Goal: Task Accomplishment & Management: Manage account settings

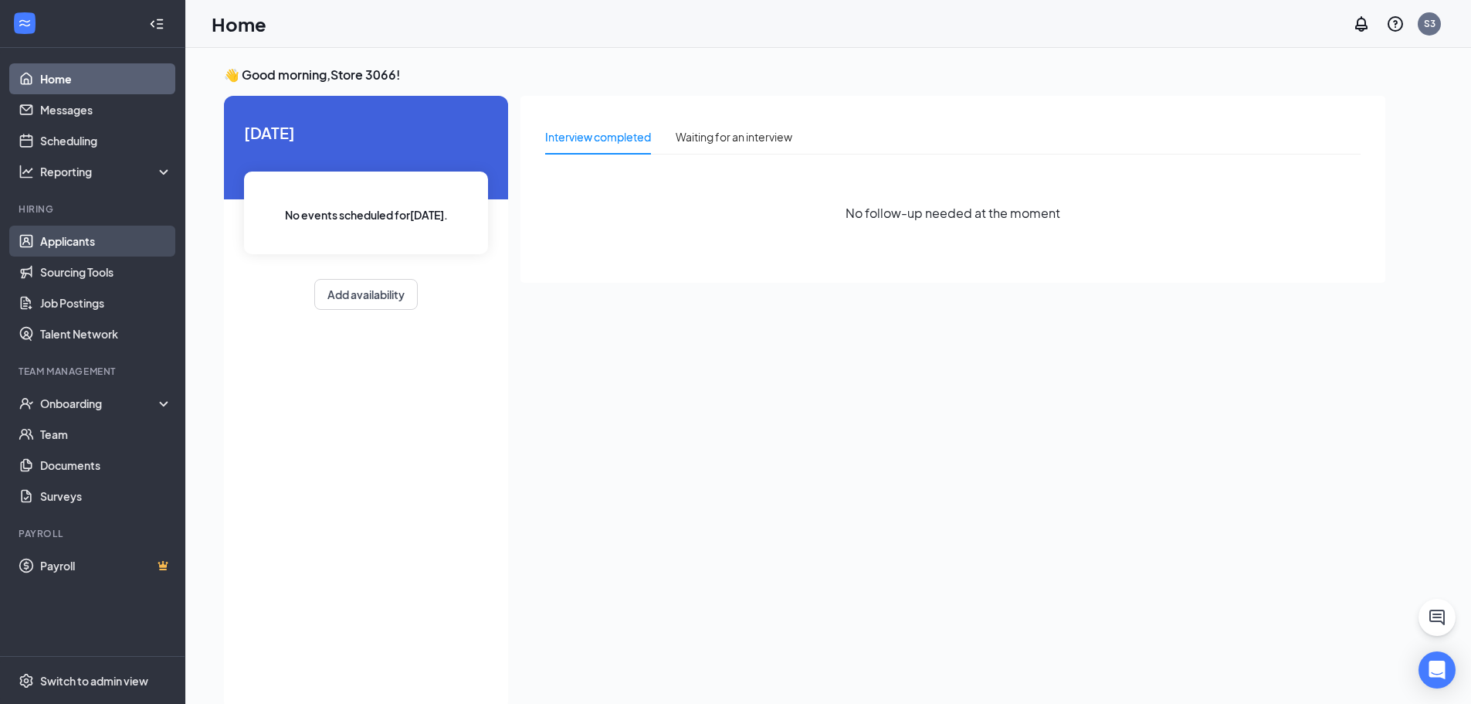
click at [80, 235] on link "Applicants" at bounding box center [106, 241] width 132 height 31
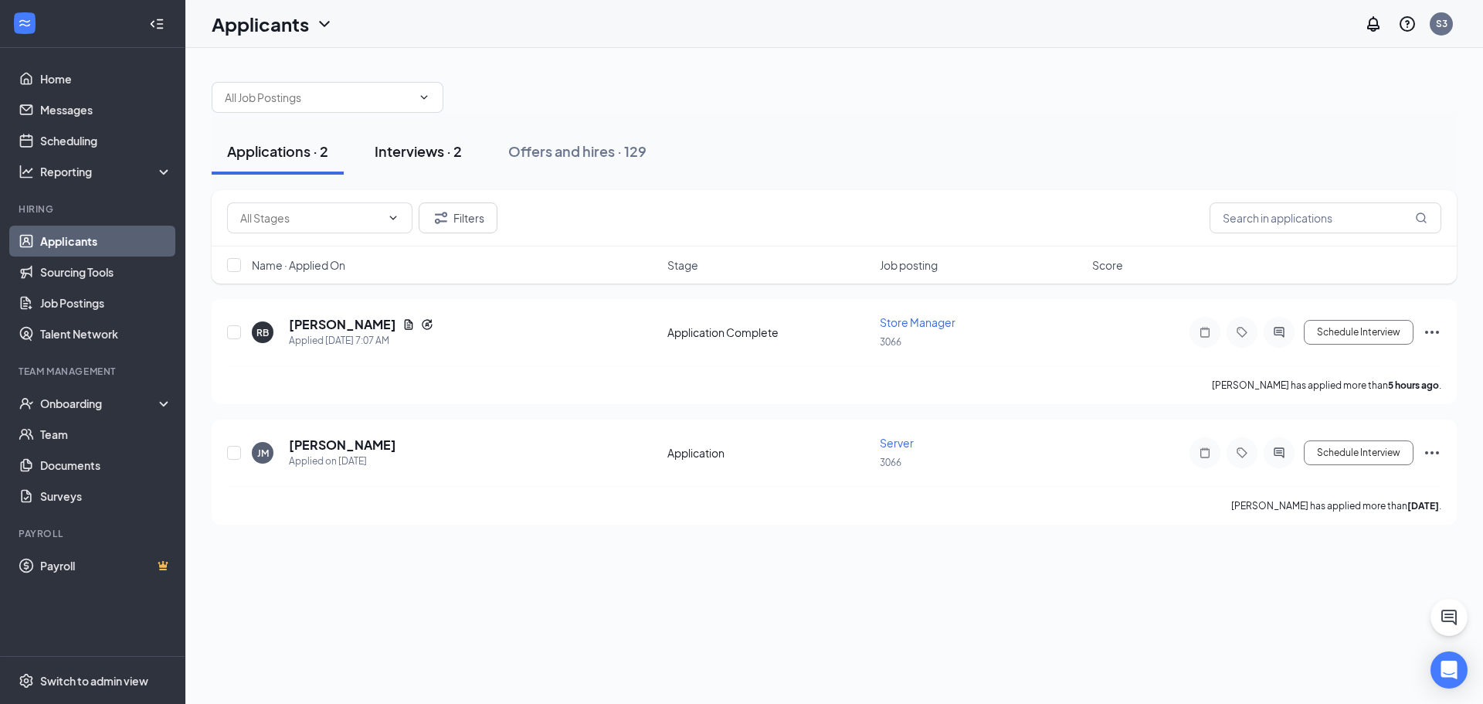
click at [437, 148] on div "Interviews · 2" at bounding box center [418, 150] width 87 height 19
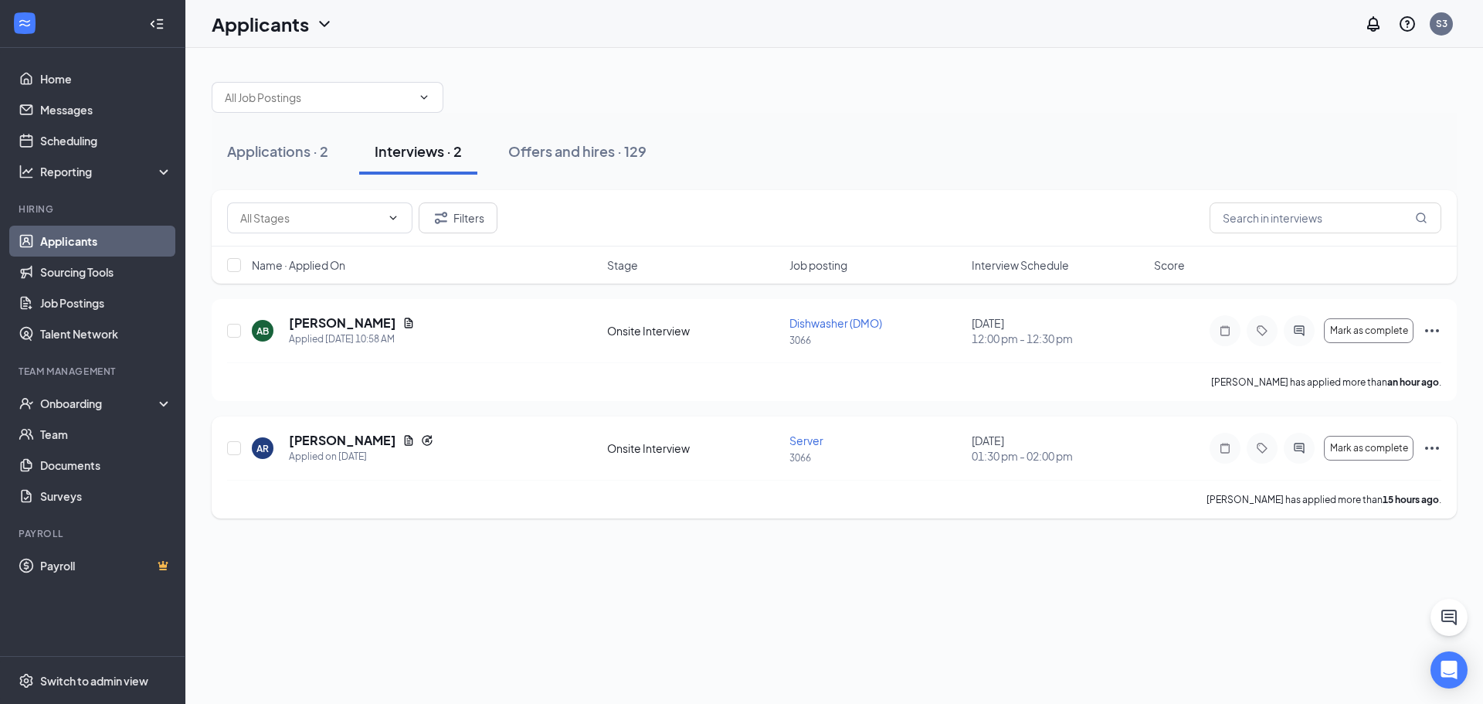
click at [1439, 450] on icon "Ellipses" at bounding box center [1432, 448] width 19 height 19
click at [1075, 528] on div "Applications · 2 Interviews · 2 Offers and hires · 129 Filters Name · Applied O…" at bounding box center [834, 292] width 1298 height 489
drag, startPoint x: 457, startPoint y: 243, endPoint x: 499, endPoint y: 233, distance: 42.9
click at [469, 240] on div "Filters" at bounding box center [834, 218] width 1245 height 56
click at [499, 233] on div "Filters" at bounding box center [834, 218] width 1245 height 56
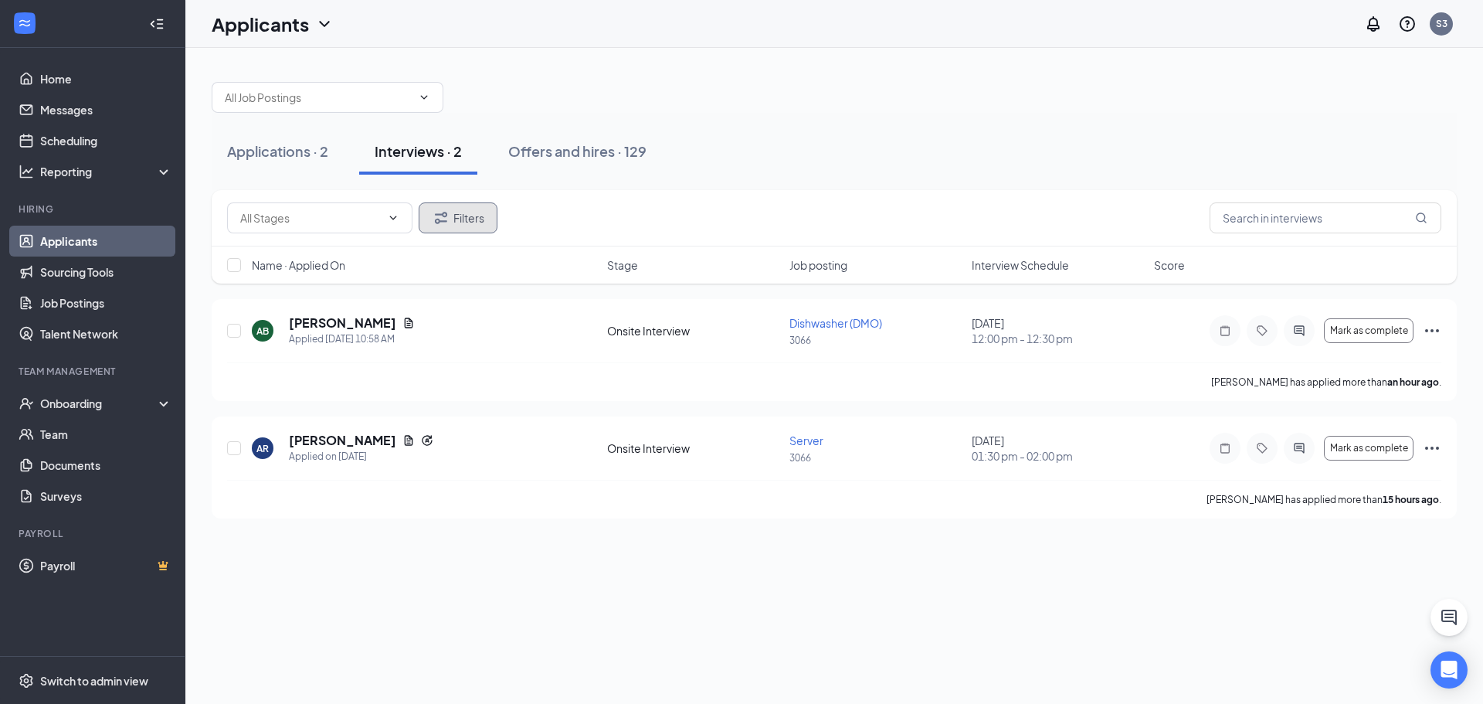
click at [481, 226] on button "Filters" at bounding box center [458, 217] width 79 height 31
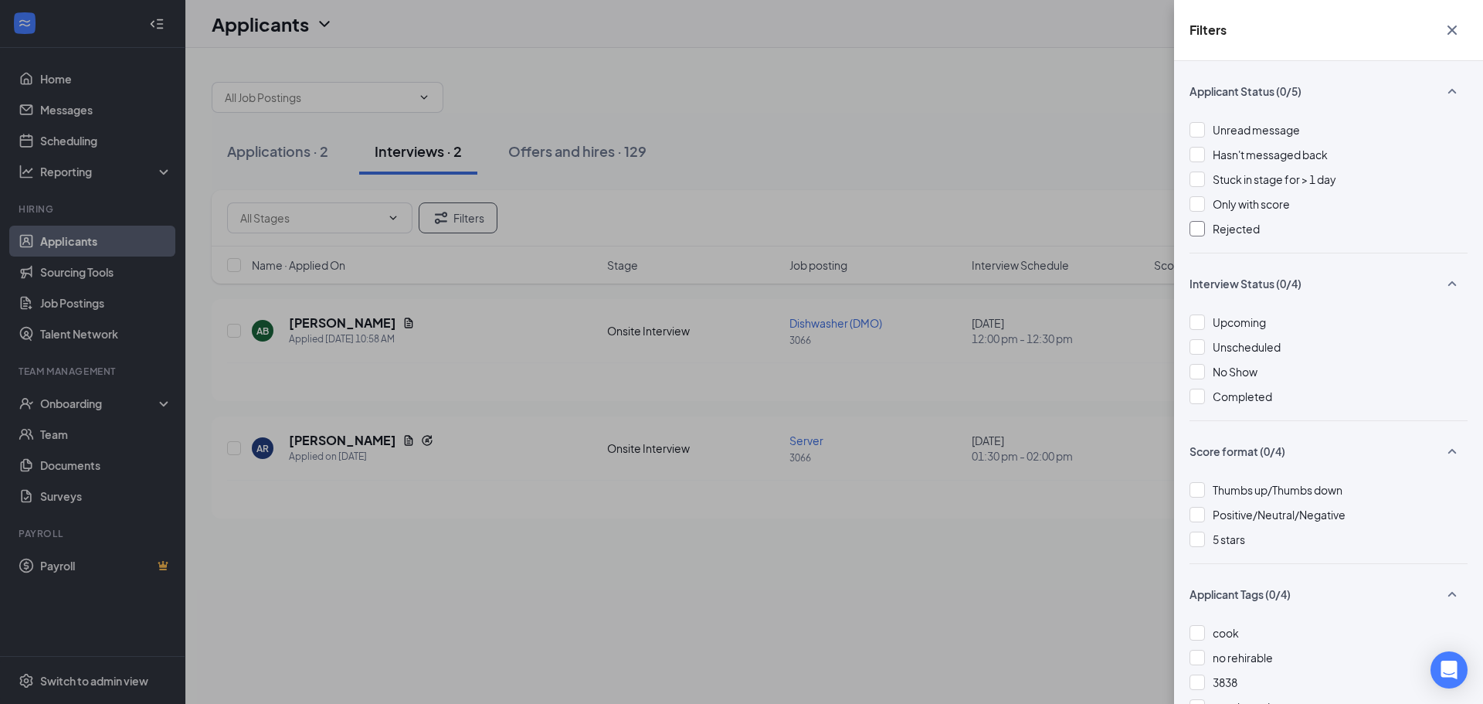
click at [1196, 227] on div at bounding box center [1196, 228] width 15 height 15
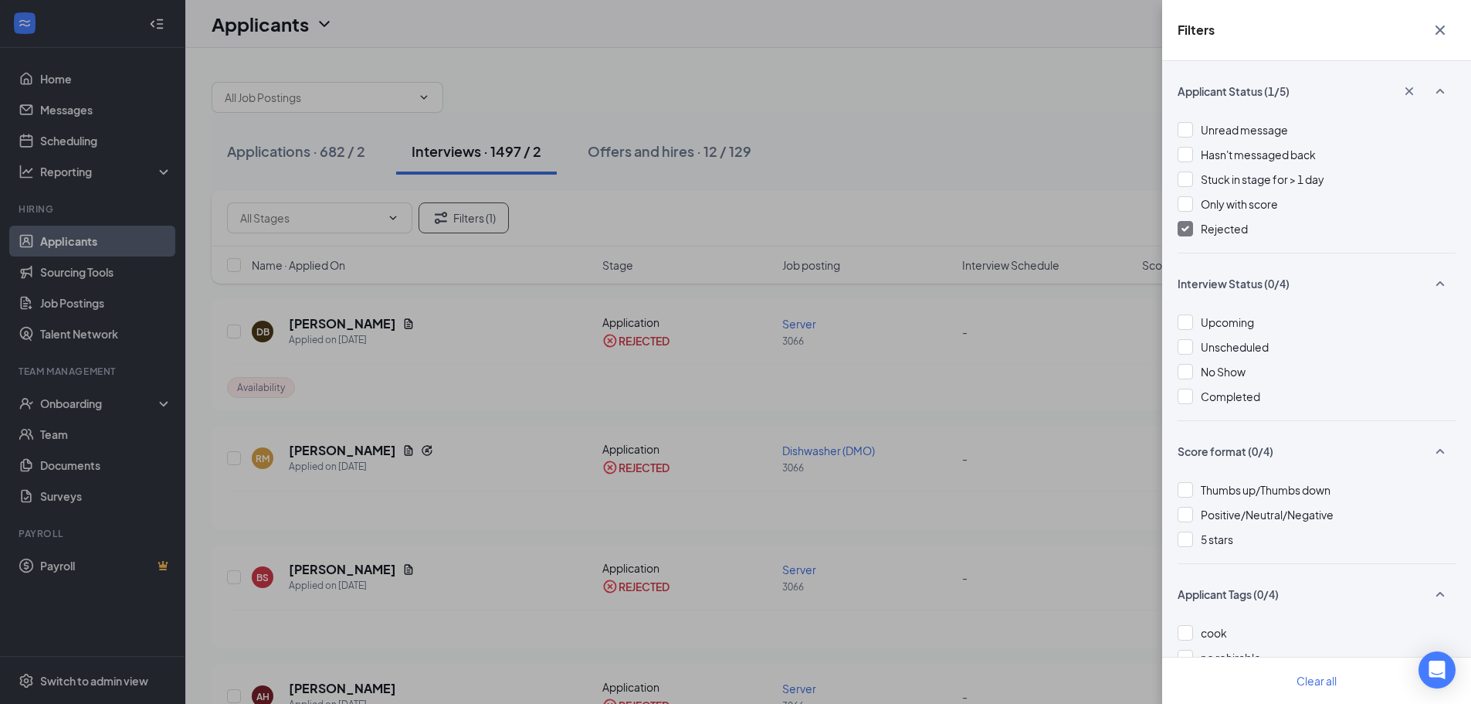
click at [922, 197] on div "Filters Applicant Status (1/5) Unread message Hasn't messaged back Stuck in sta…" at bounding box center [735, 352] width 1471 height 704
click at [497, 324] on div "Filters Applicant Status (1/5) Unread message Hasn't messaged back Stuck in sta…" at bounding box center [735, 352] width 1471 height 704
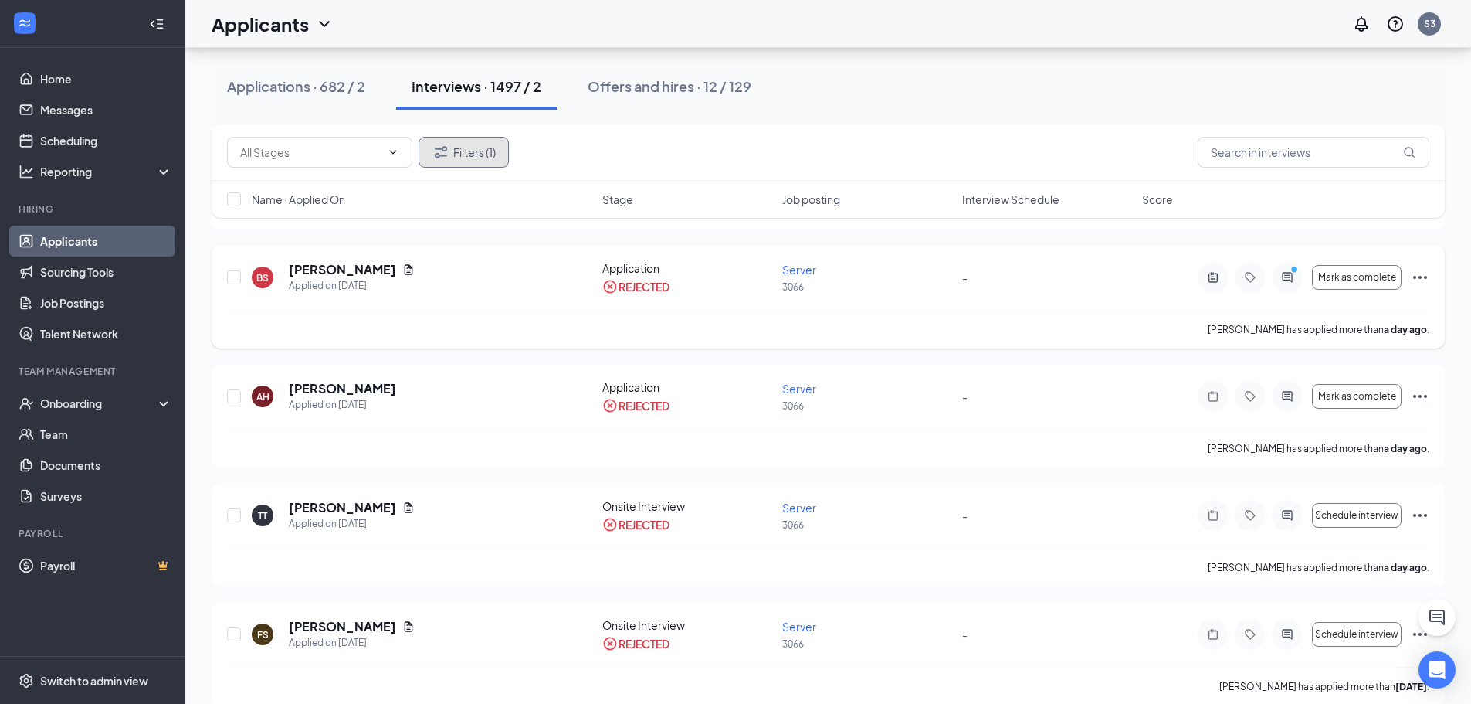
scroll to position [309, 0]
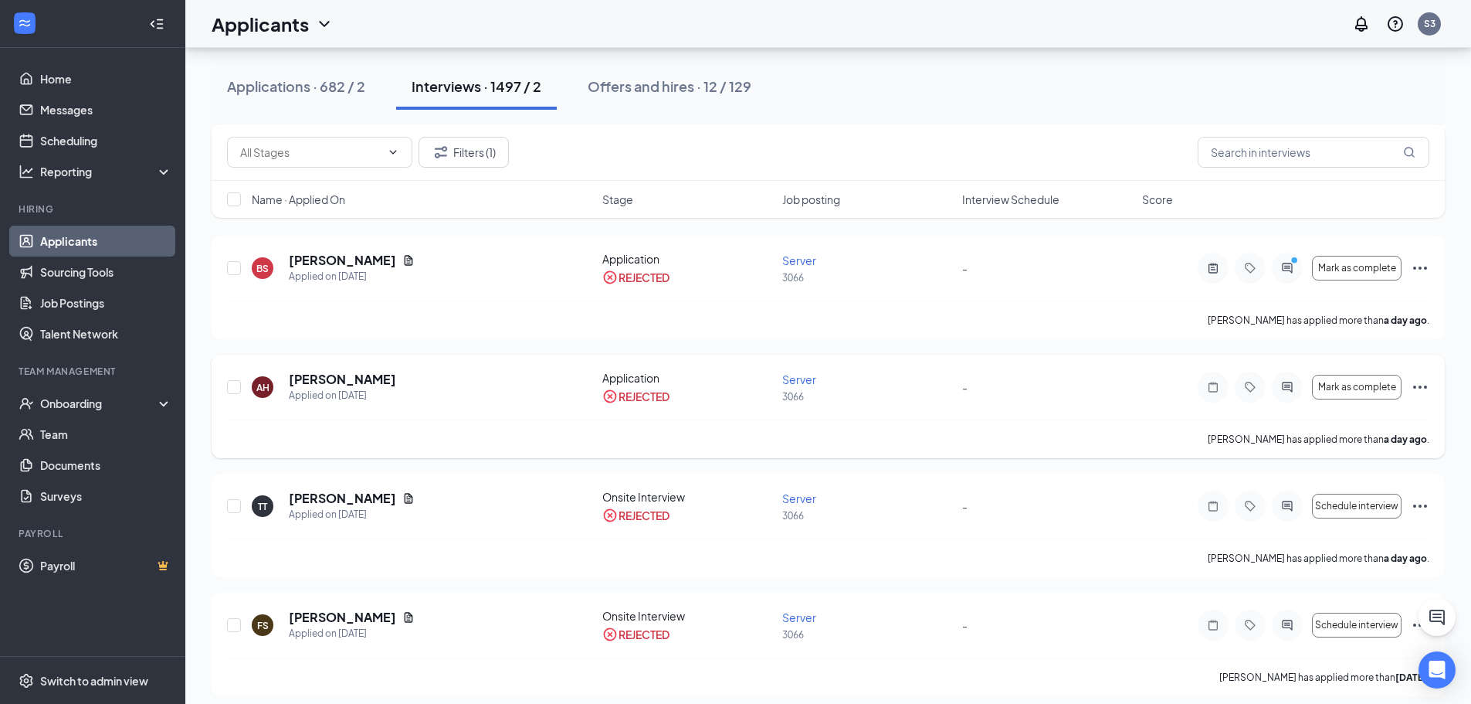
click at [1422, 391] on icon "Ellipses" at bounding box center [1420, 387] width 19 height 19
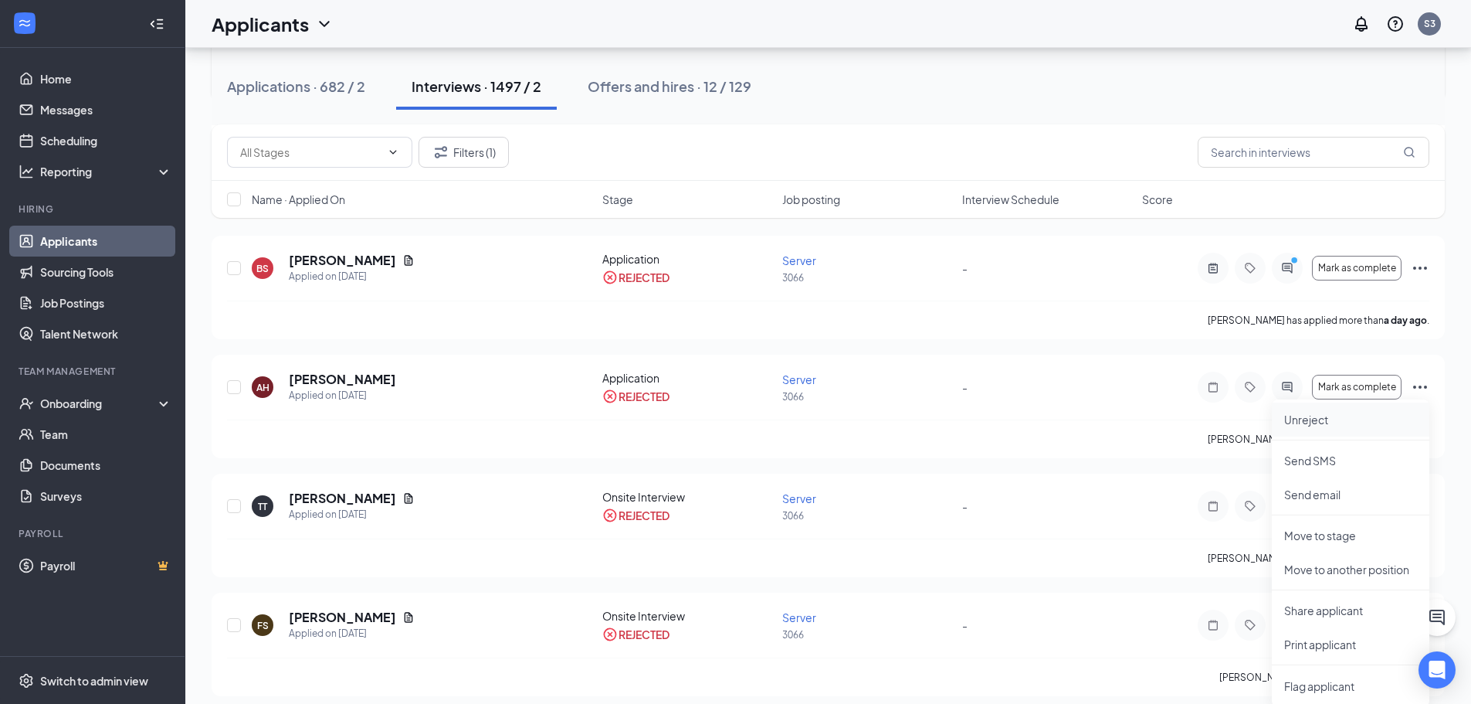
click at [1291, 423] on p "Unreject" at bounding box center [1350, 419] width 133 height 15
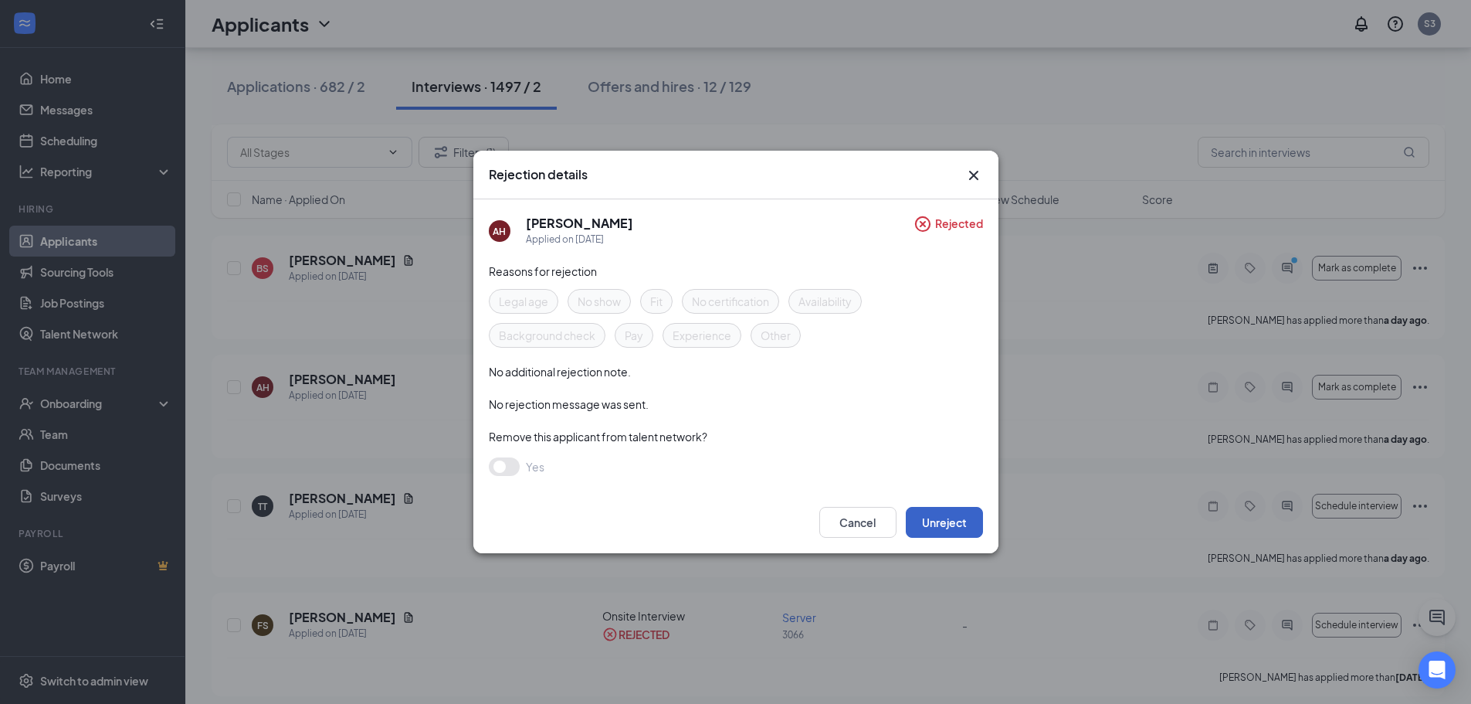
click at [949, 527] on button "Unreject" at bounding box center [944, 522] width 77 height 31
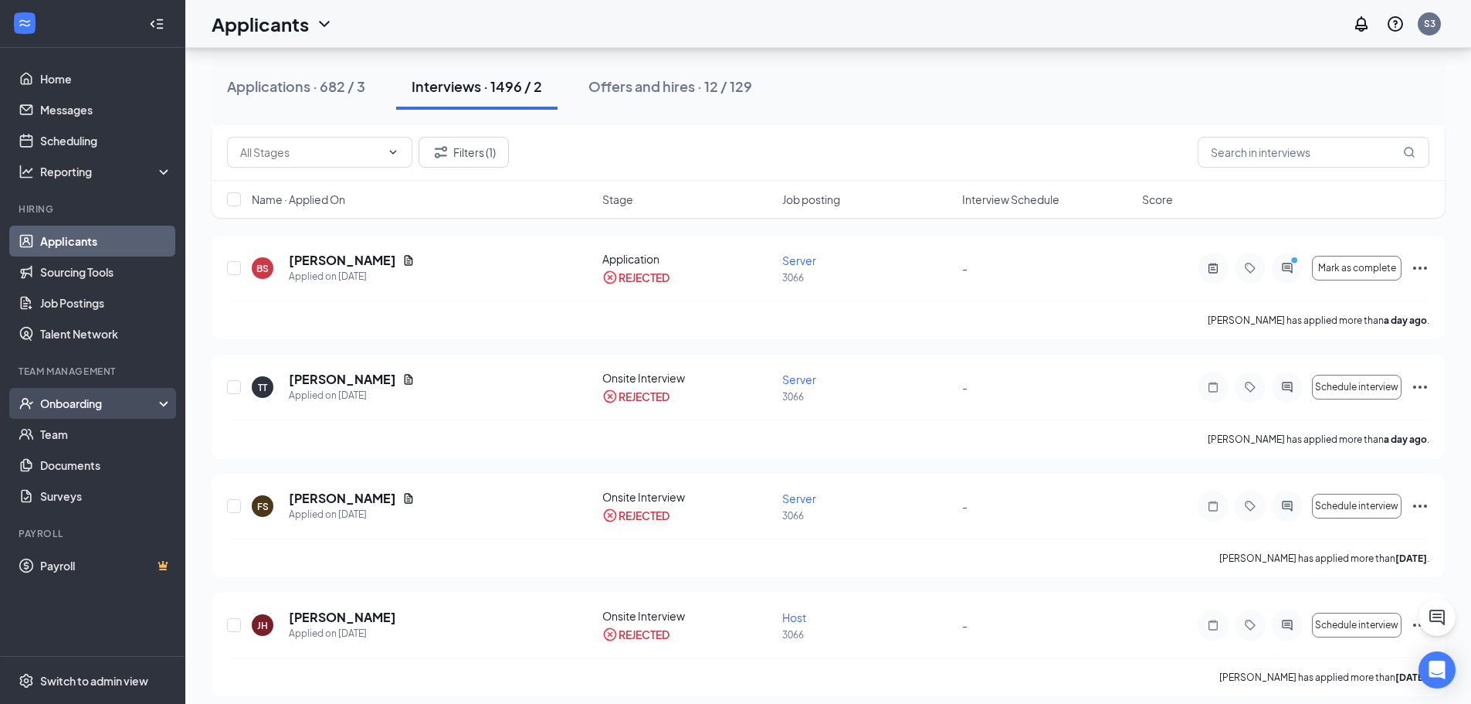
click at [74, 400] on div "Onboarding" at bounding box center [99, 402] width 119 height 15
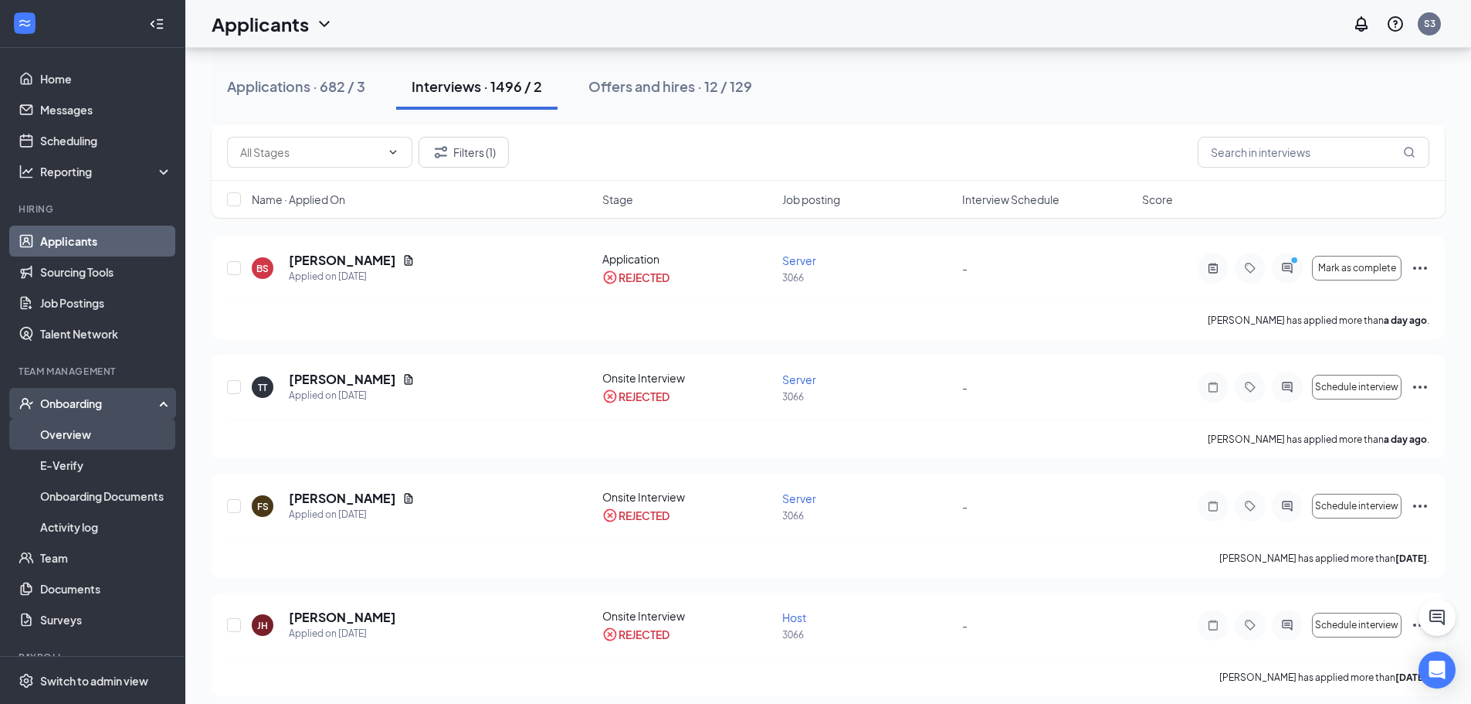
click at [88, 443] on link "Overview" at bounding box center [106, 434] width 132 height 31
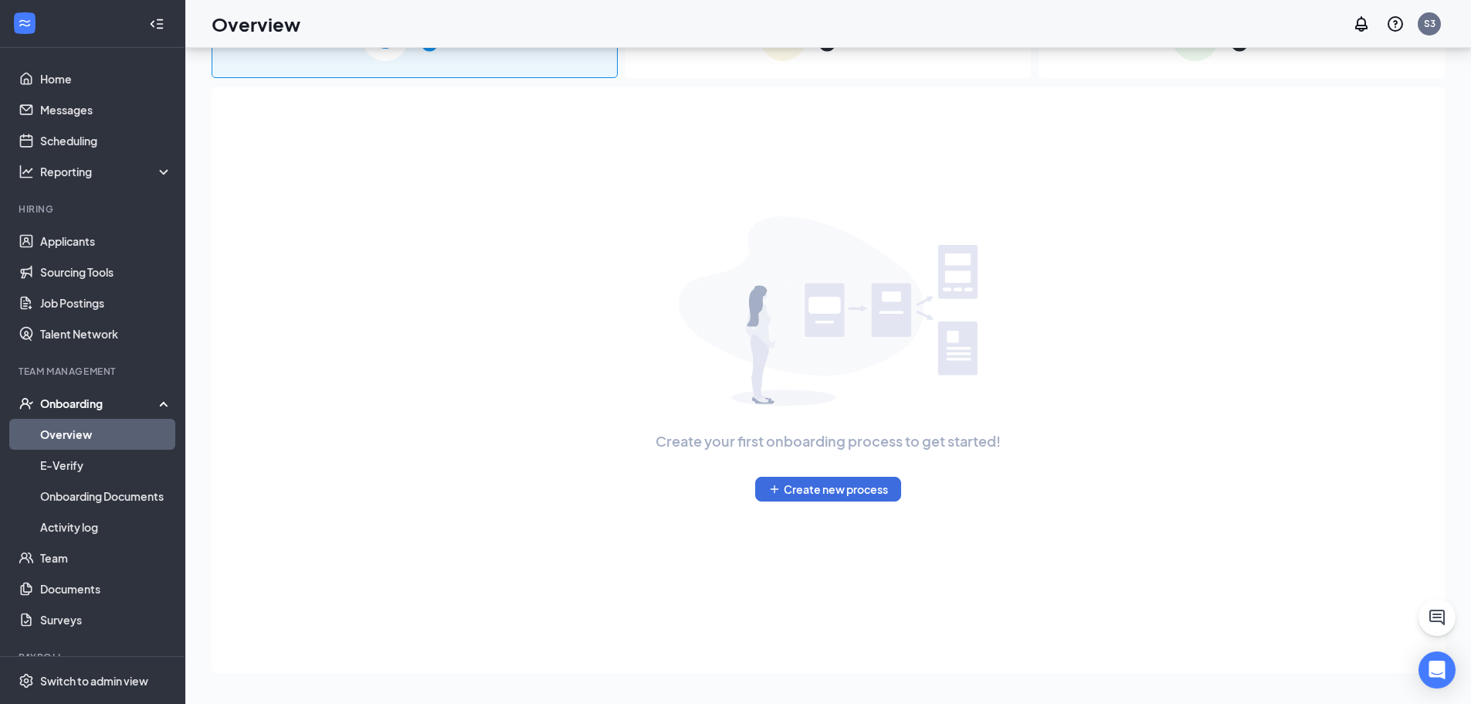
scroll to position [70, 0]
click at [70, 234] on link "Applicants" at bounding box center [106, 241] width 132 height 31
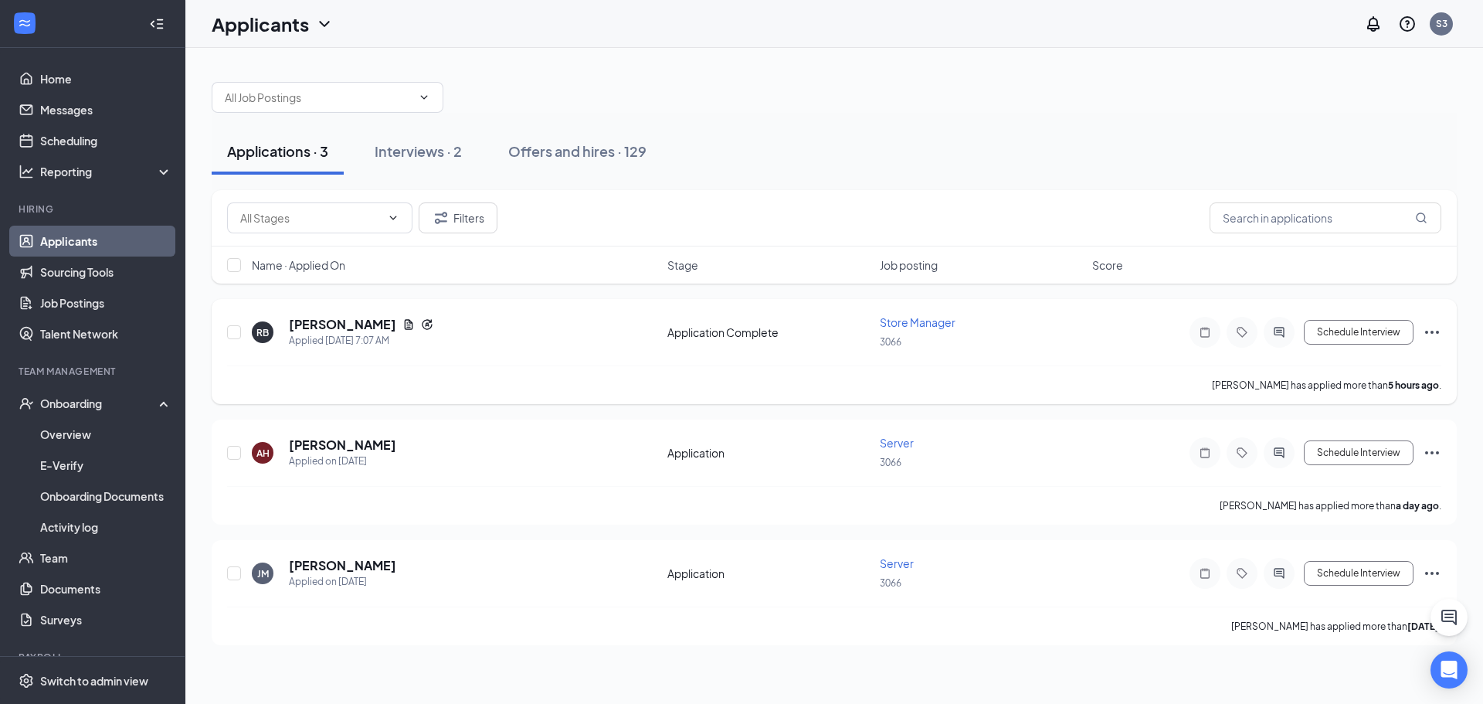
click at [217, 331] on div "RB [PERSON_NAME] Applied [DATE] 7:07 AM Application Complete Store Manager 3066…" at bounding box center [834, 351] width 1245 height 105
click at [232, 332] on input "checkbox" at bounding box center [234, 332] width 14 height 14
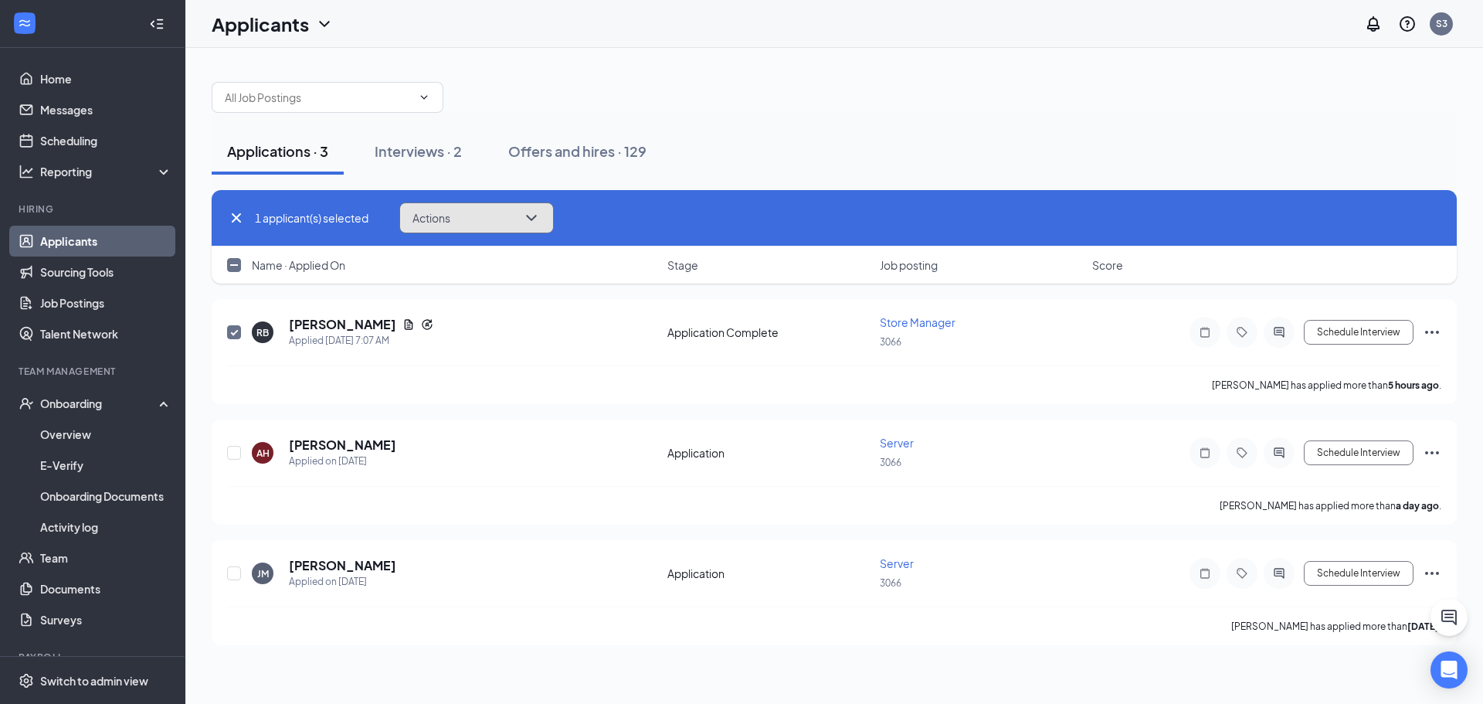
click at [530, 217] on icon "ChevronDown" at bounding box center [531, 218] width 19 height 19
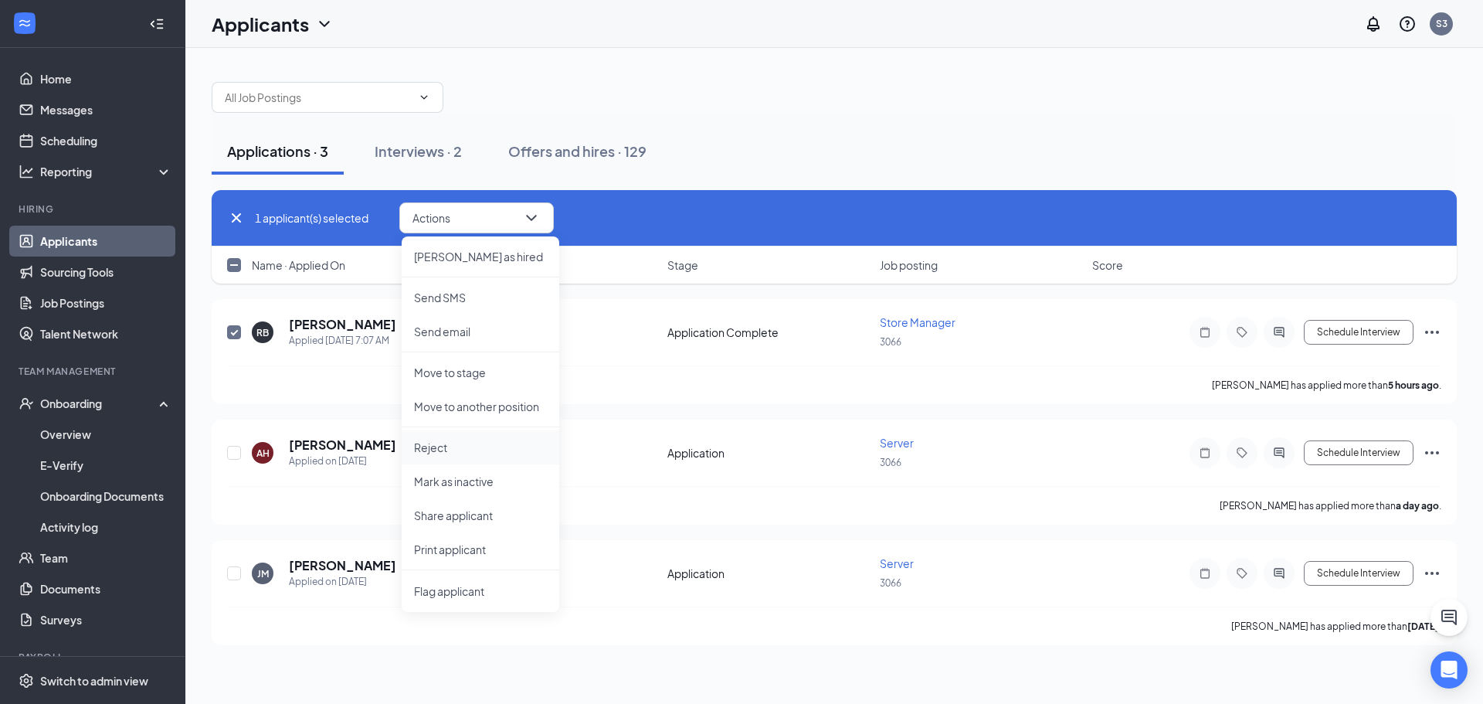
click at [440, 456] on li "Reject" at bounding box center [481, 447] width 158 height 34
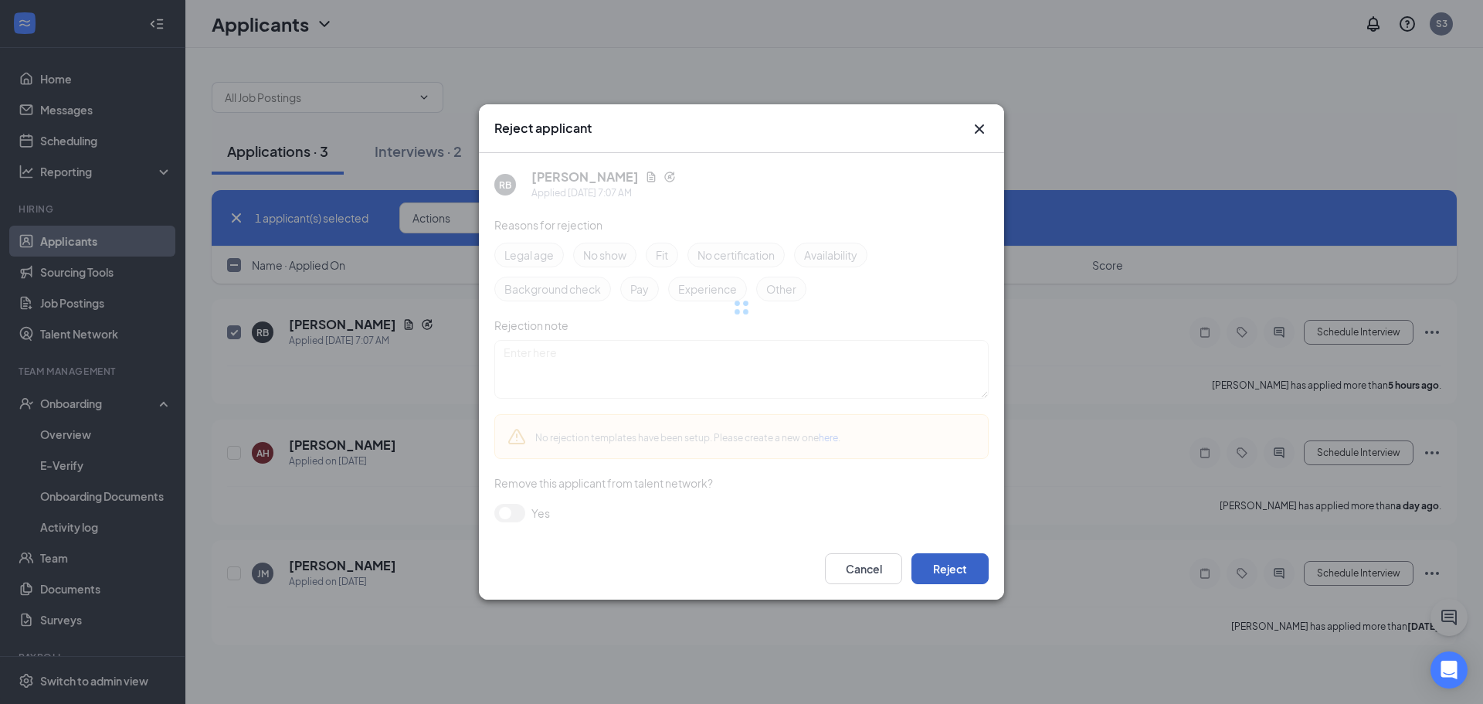
click at [951, 562] on button "Reject" at bounding box center [949, 568] width 77 height 31
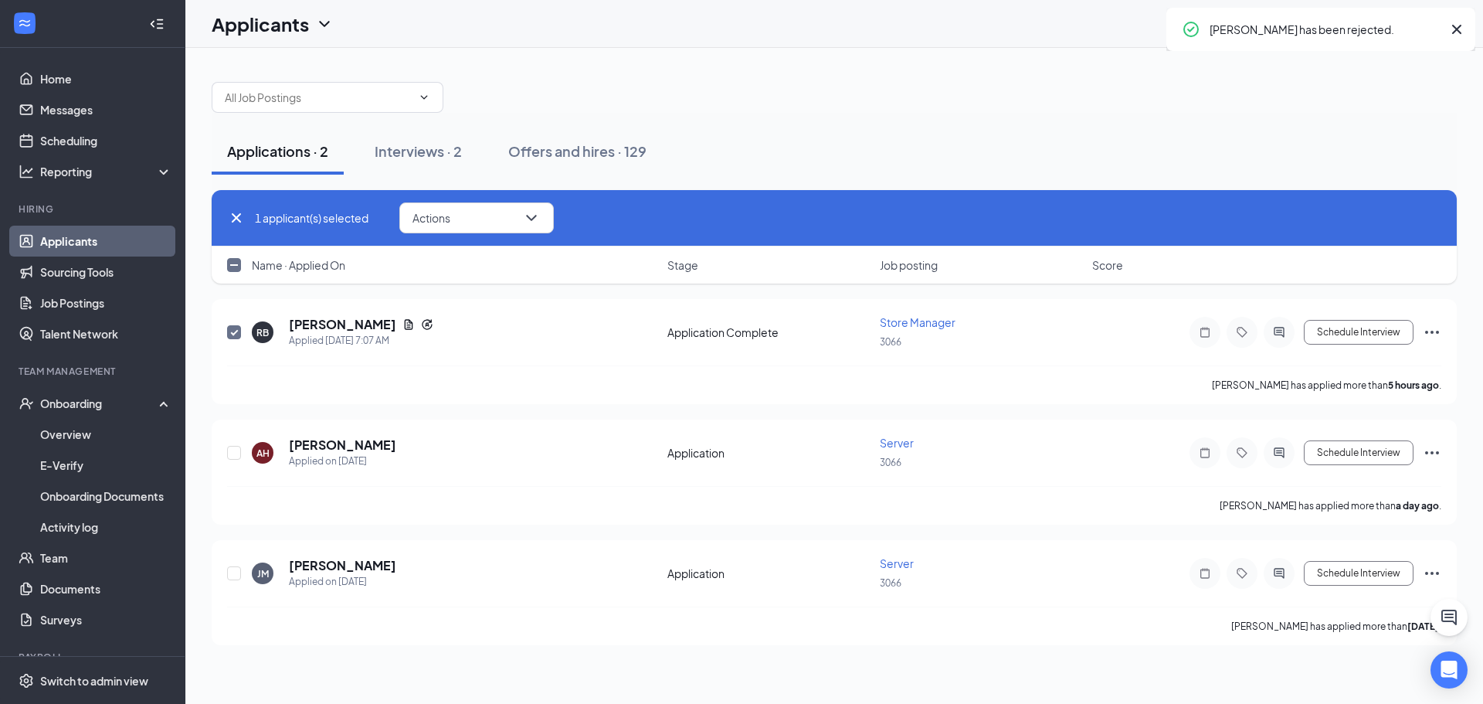
checkbox input "false"
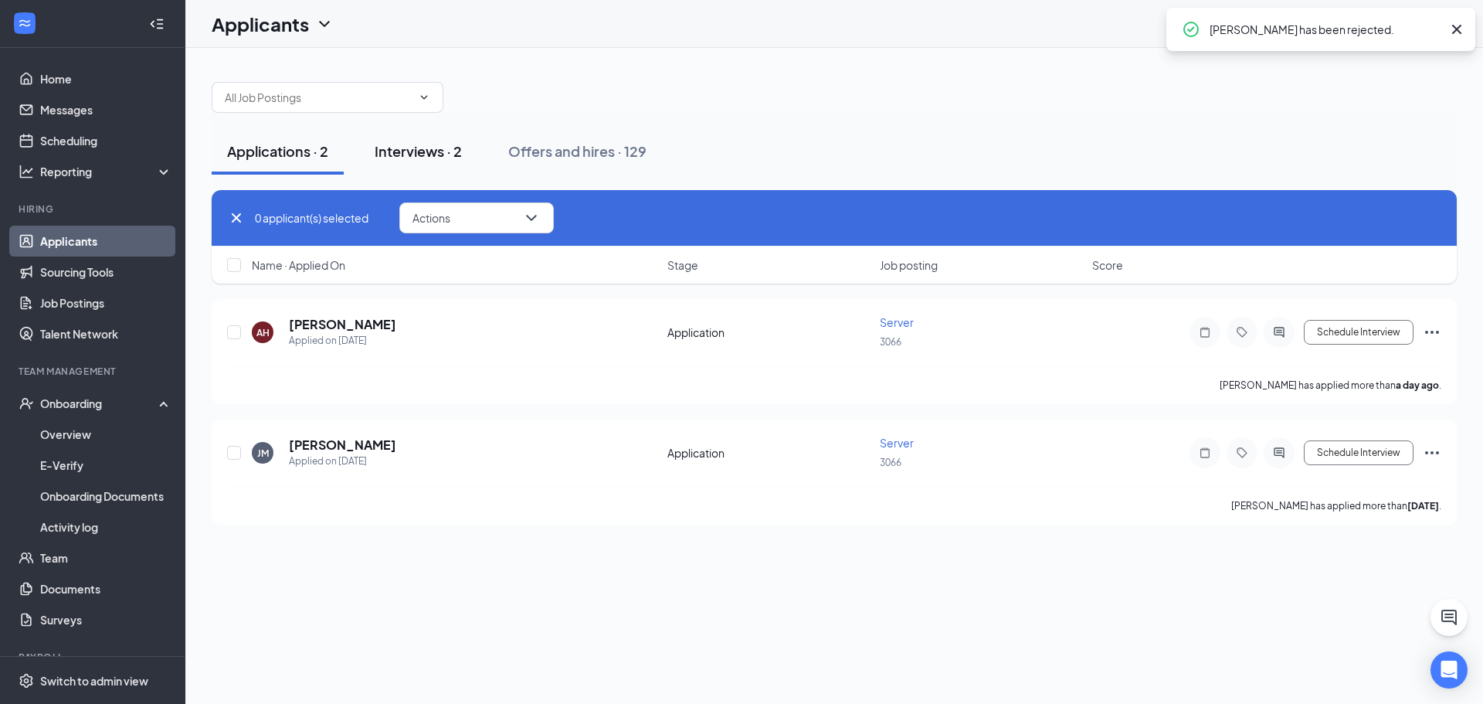
click at [423, 139] on button "Interviews · 2" at bounding box center [418, 151] width 118 height 46
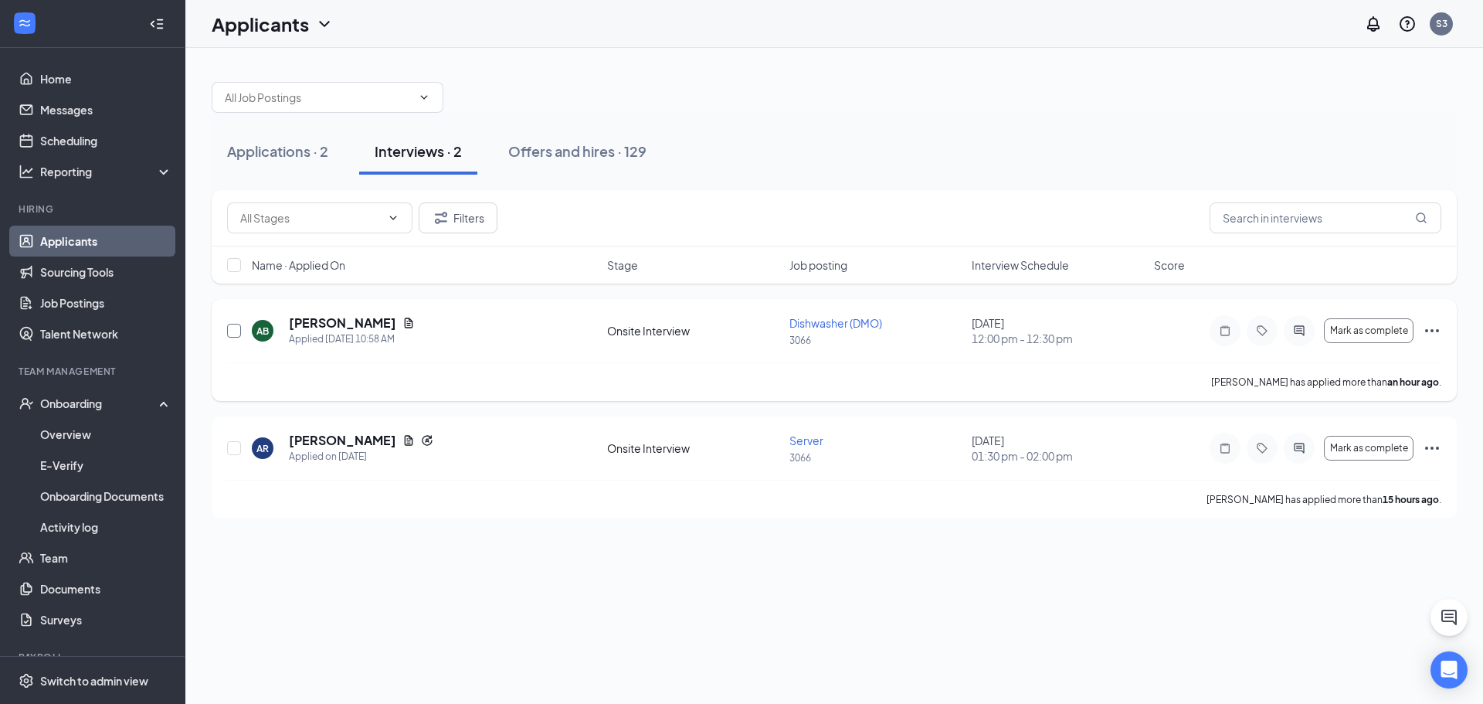
click at [236, 332] on input "checkbox" at bounding box center [234, 331] width 14 height 14
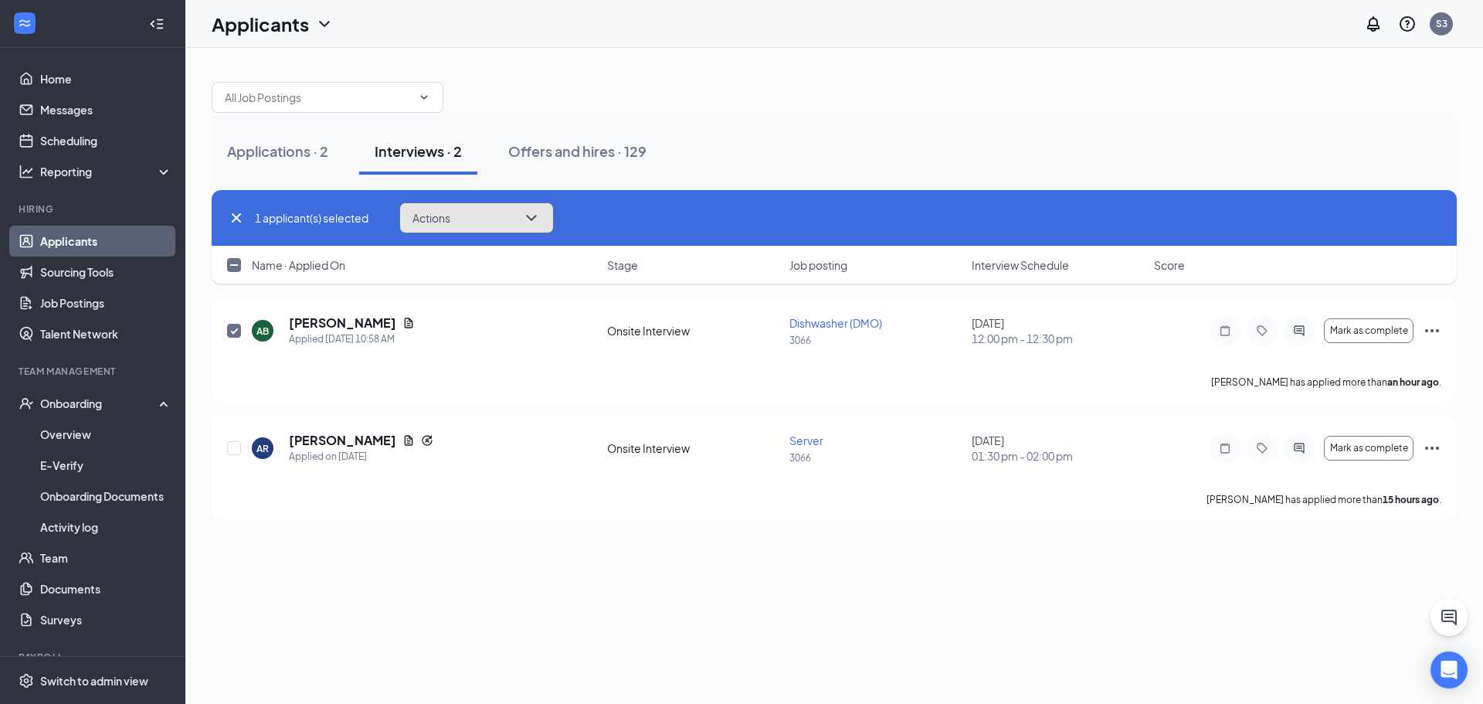
click at [481, 216] on button "Actions" at bounding box center [476, 217] width 154 height 31
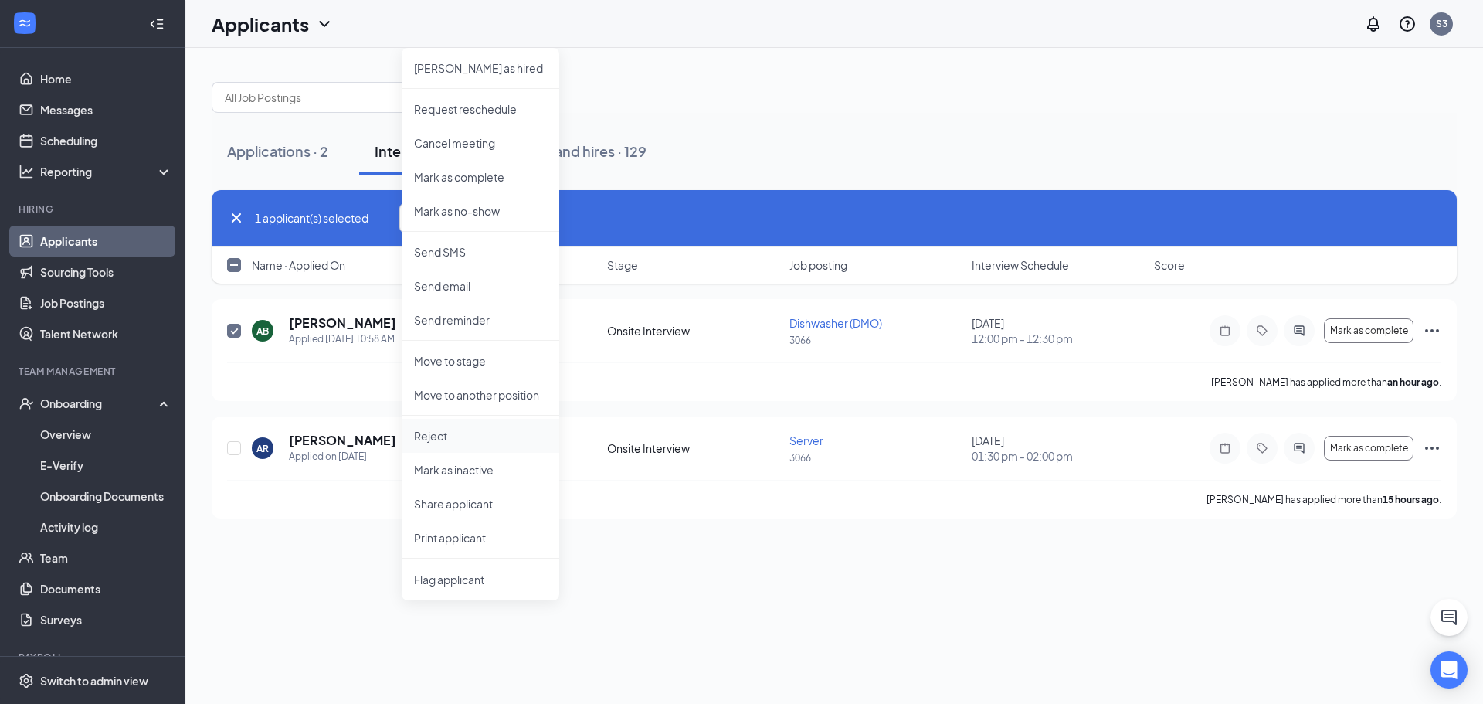
click at [423, 429] on p "Reject" at bounding box center [480, 435] width 133 height 15
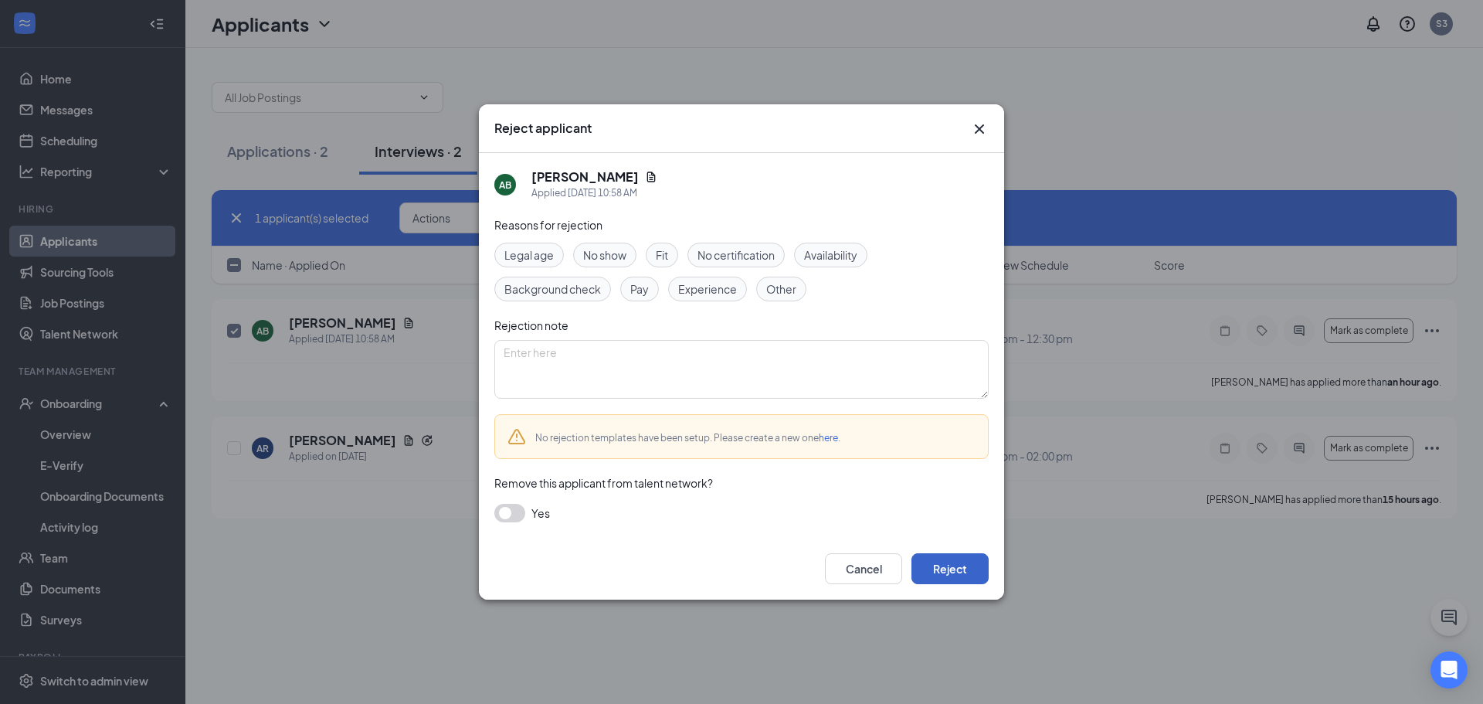
click at [962, 567] on button "Reject" at bounding box center [949, 568] width 77 height 31
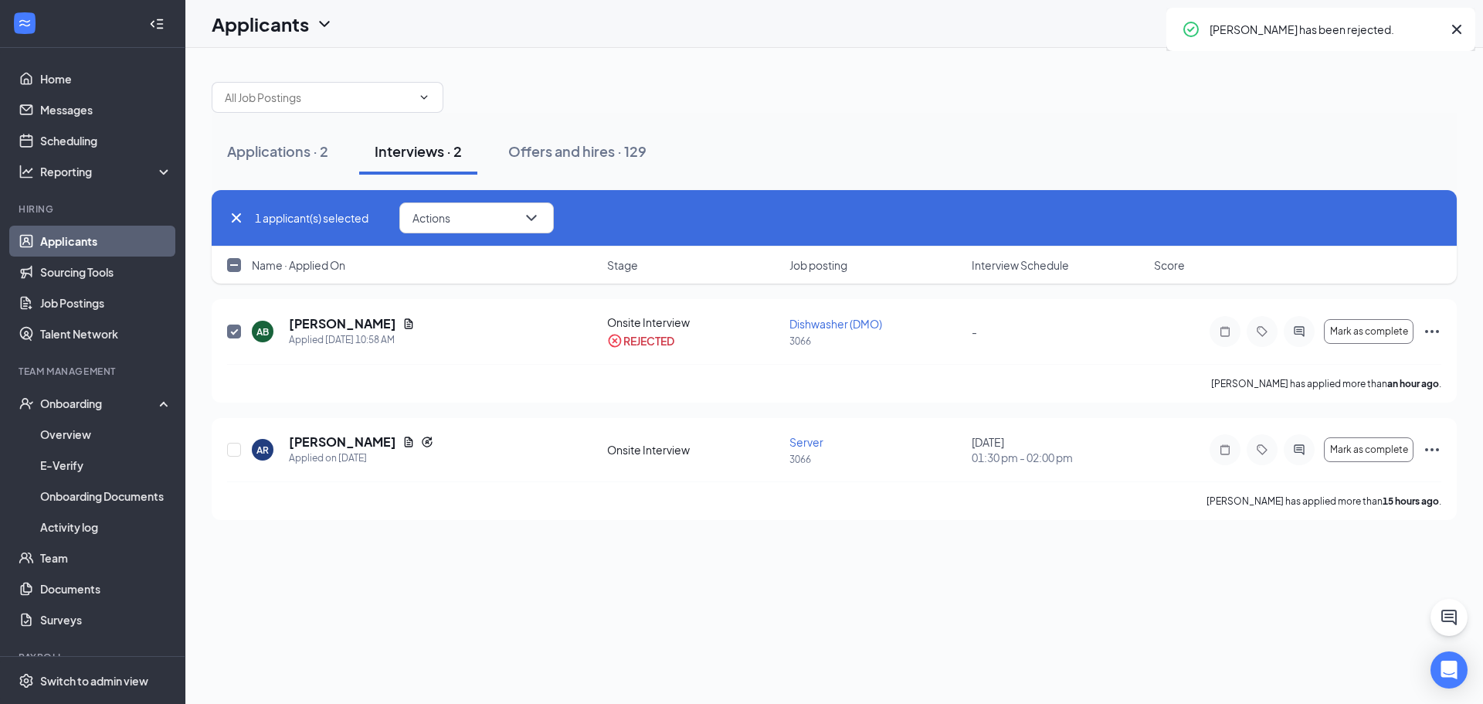
checkbox input "false"
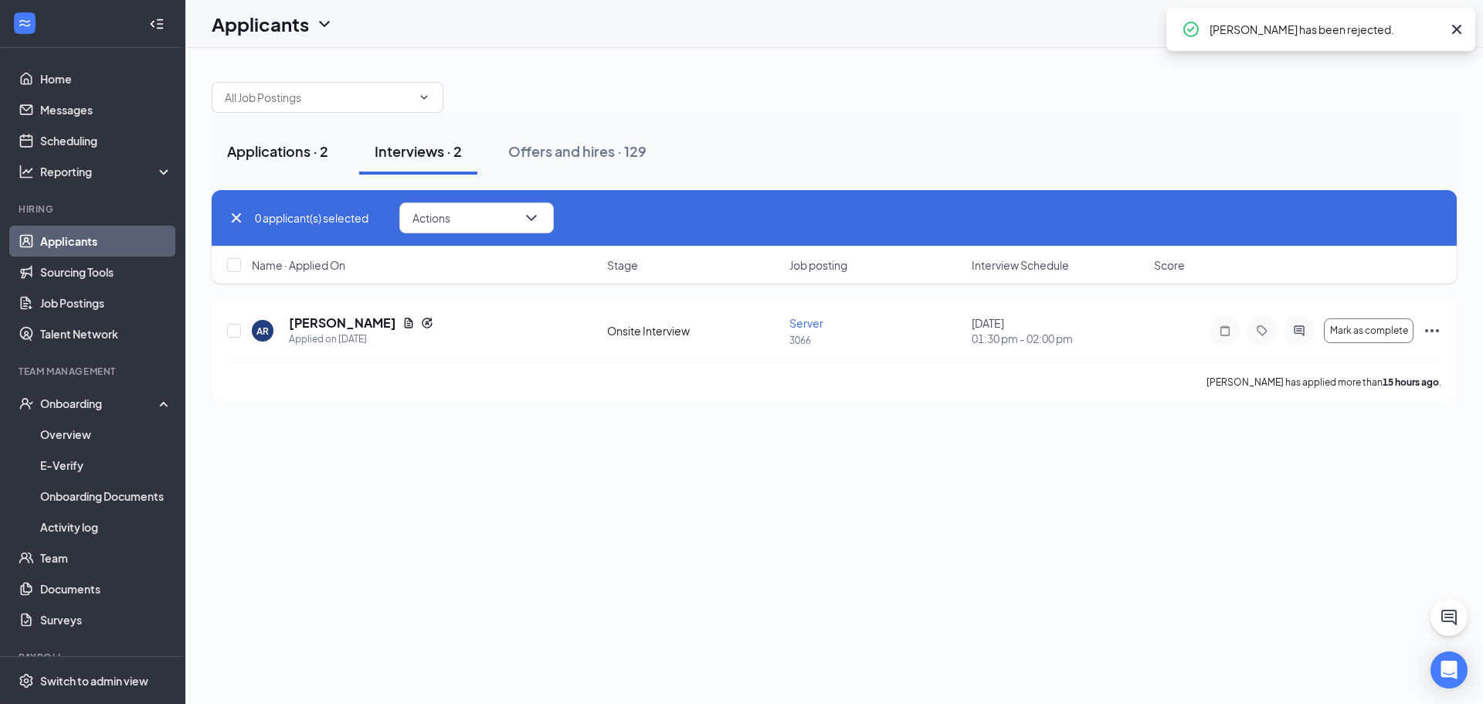
drag, startPoint x: 275, startPoint y: 165, endPoint x: 291, endPoint y: 160, distance: 16.9
click at [276, 161] on button "Applications · 2" at bounding box center [278, 151] width 132 height 46
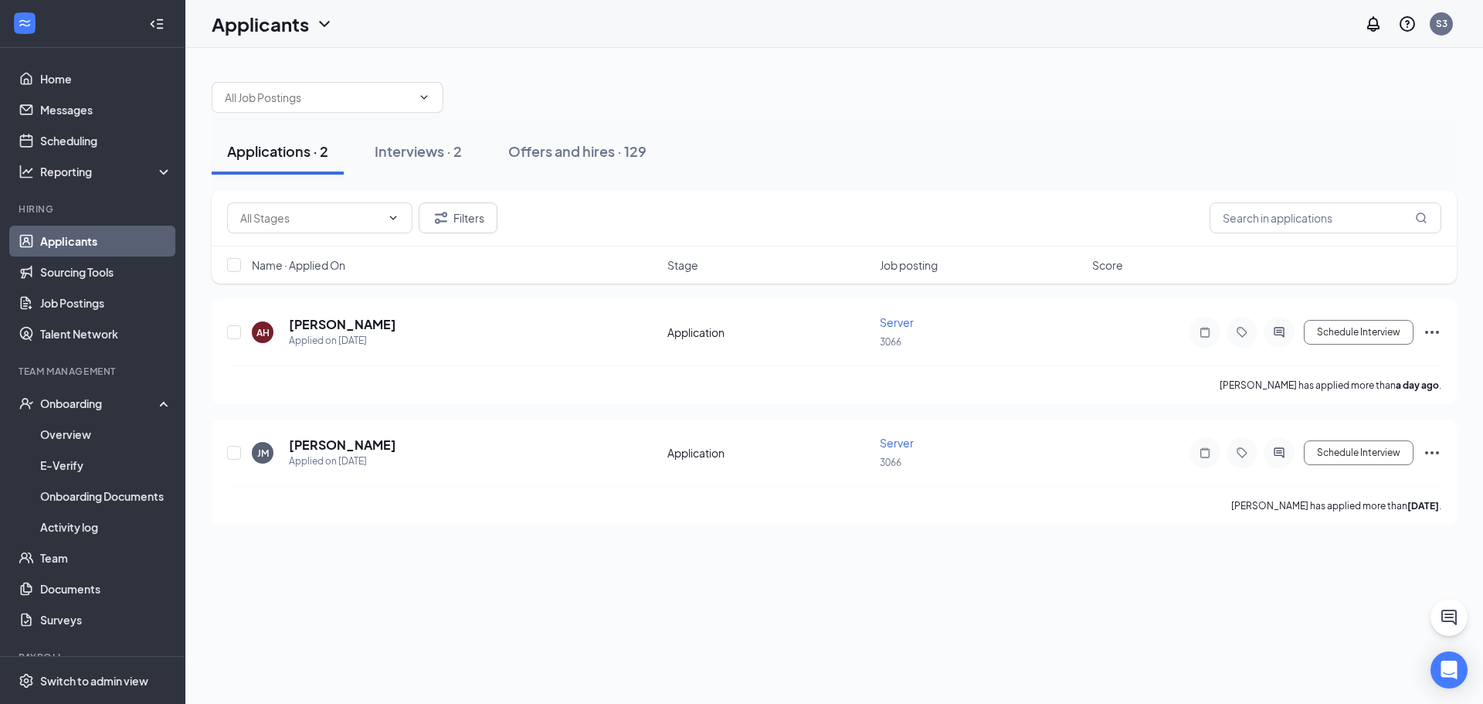
click at [917, 174] on div "Applications · 2 Interviews · 2 Offers and hires · 129" at bounding box center [834, 151] width 1245 height 46
